Goal: Navigation & Orientation: Go to known website

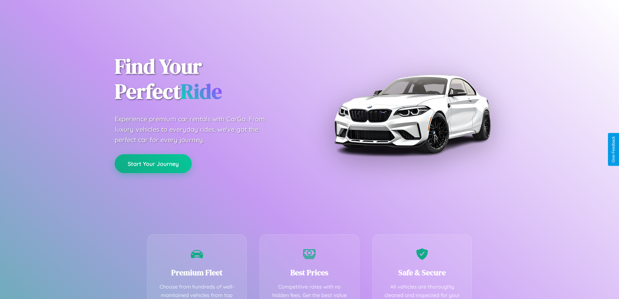
click at [153, 163] on button "Start Your Journey" at bounding box center [153, 163] width 77 height 19
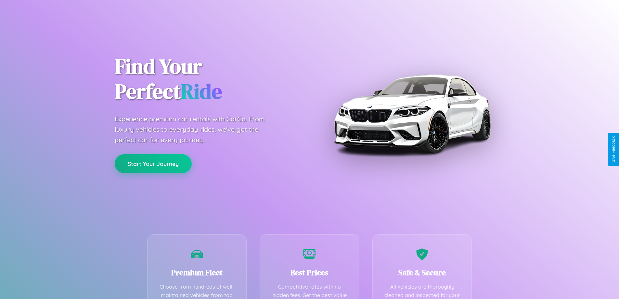
click at [153, 163] on button "Start Your Journey" at bounding box center [153, 163] width 77 height 19
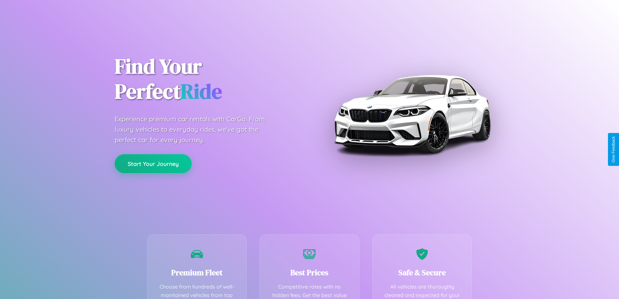
click at [153, 163] on button "Start Your Journey" at bounding box center [153, 163] width 77 height 19
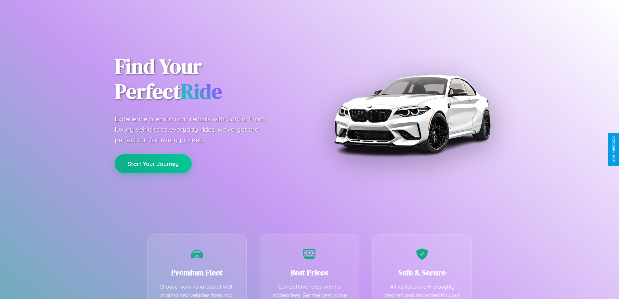
click at [153, 163] on button "Start Your Journey" at bounding box center [153, 163] width 77 height 19
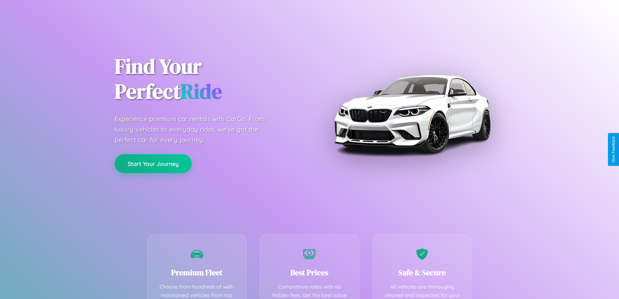
click at [153, 163] on button "Start Your Journey" at bounding box center [153, 163] width 77 height 19
